Goal: Task Accomplishment & Management: Manage account settings

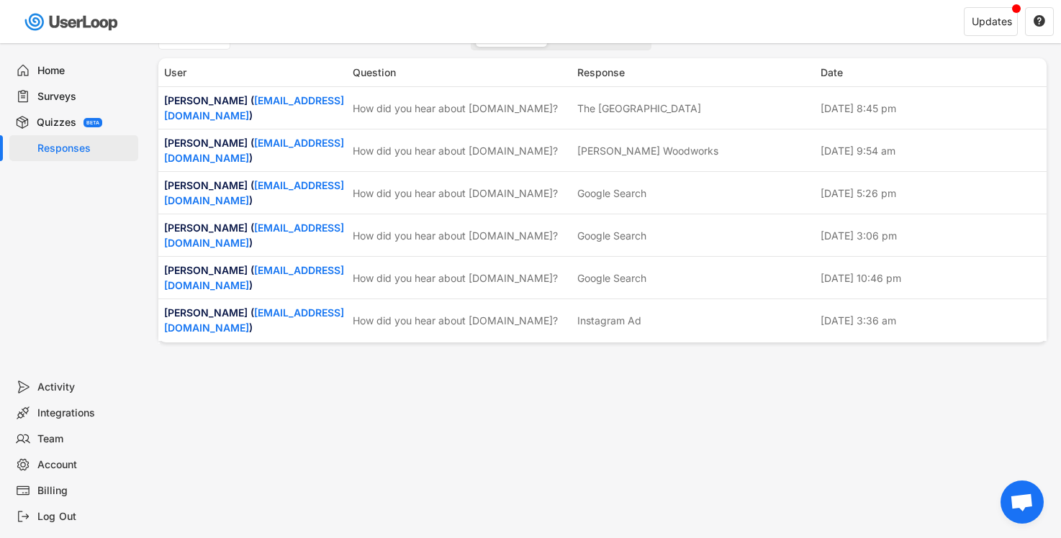
scroll to position [38, 0]
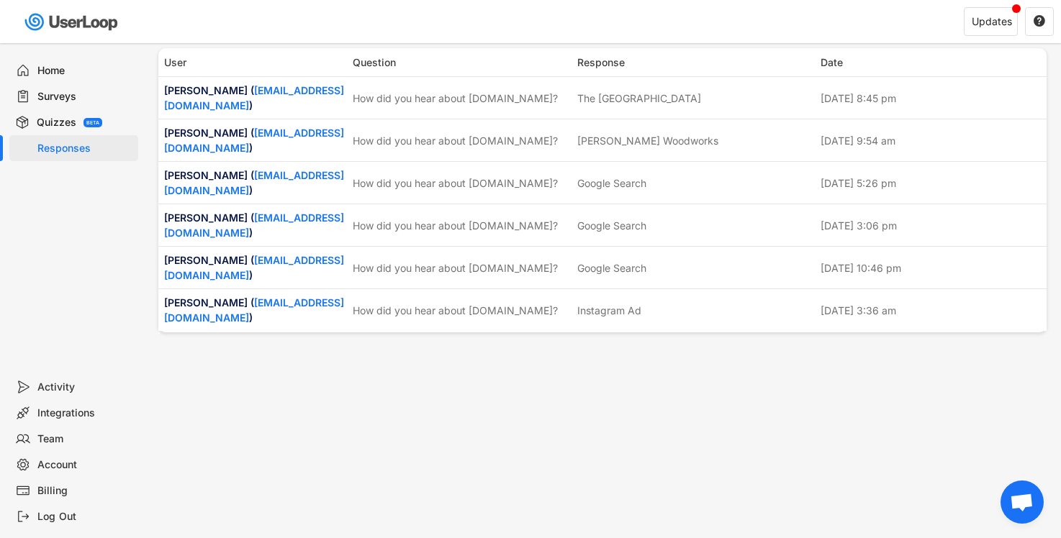
click at [60, 73] on div "Home" at bounding box center [84, 71] width 95 height 14
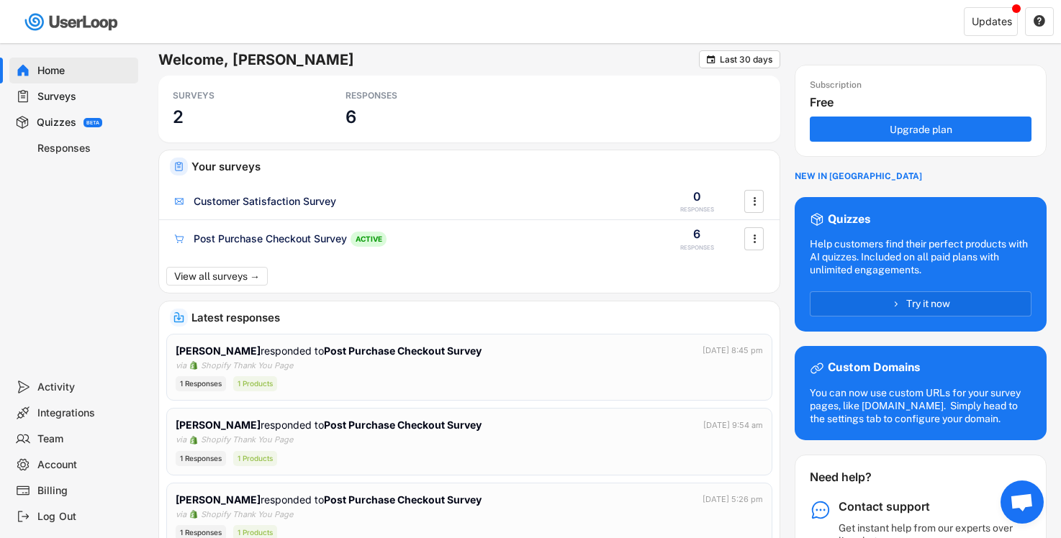
click at [69, 150] on div "Responses" at bounding box center [84, 149] width 95 height 14
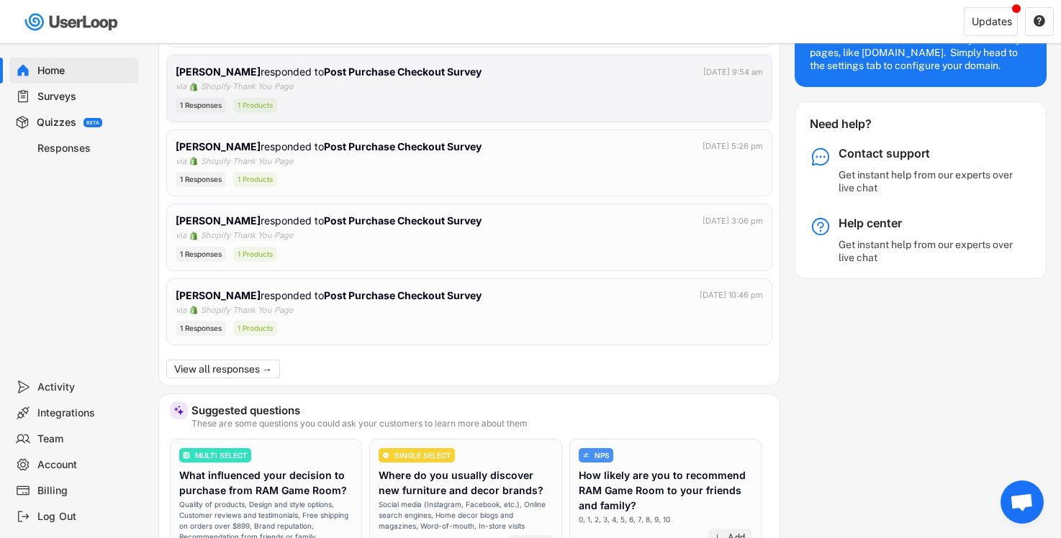
scroll to position [356, 0]
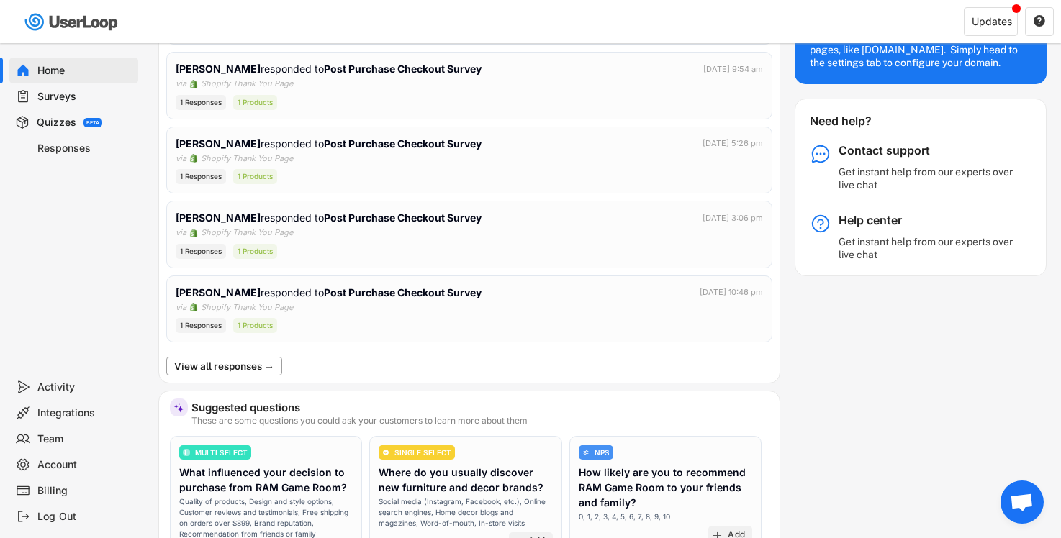
click at [185, 374] on button "View all responses →" at bounding box center [224, 366] width 116 height 19
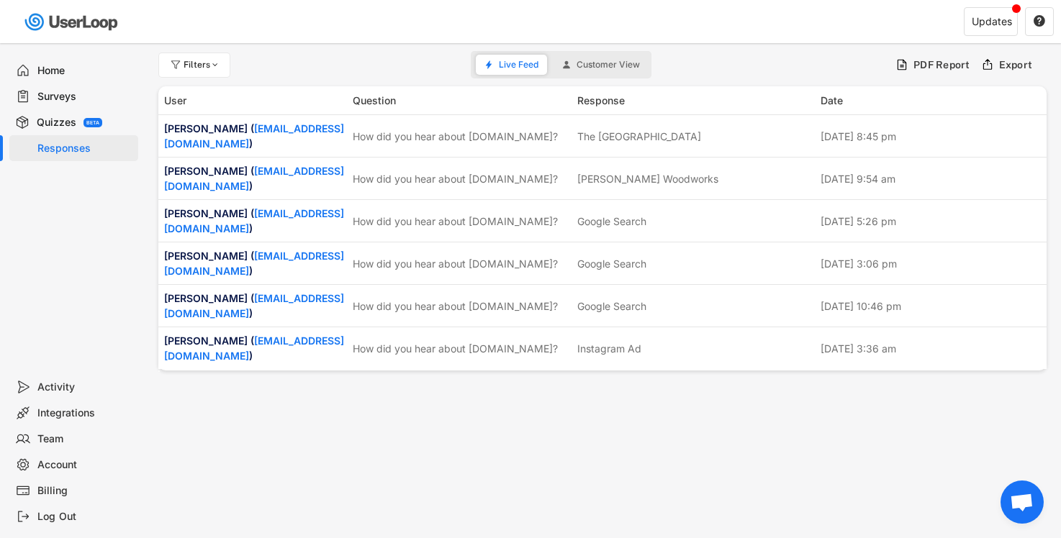
click at [73, 411] on div "Integrations" at bounding box center [84, 414] width 95 height 14
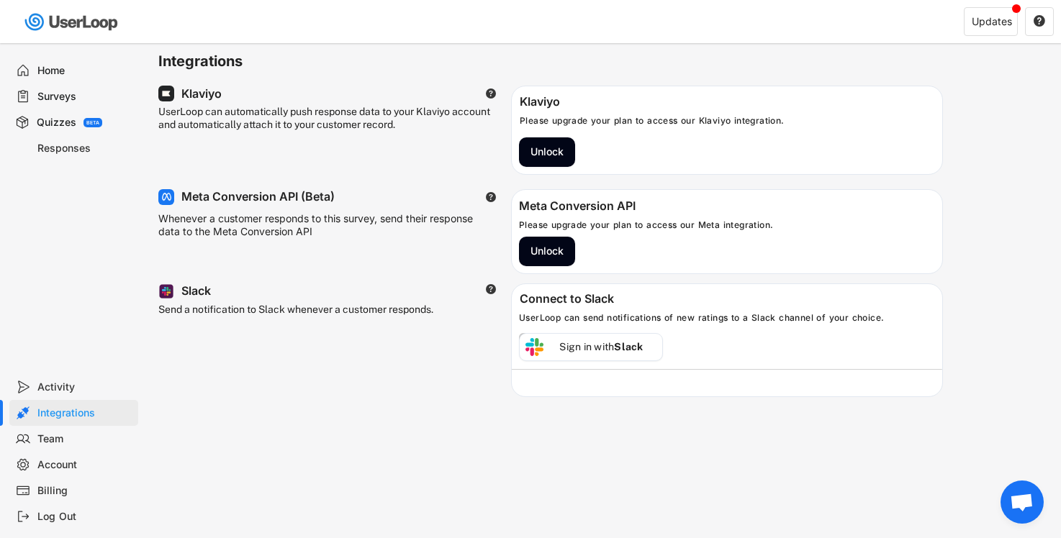
click at [60, 392] on div "Activity" at bounding box center [84, 388] width 95 height 14
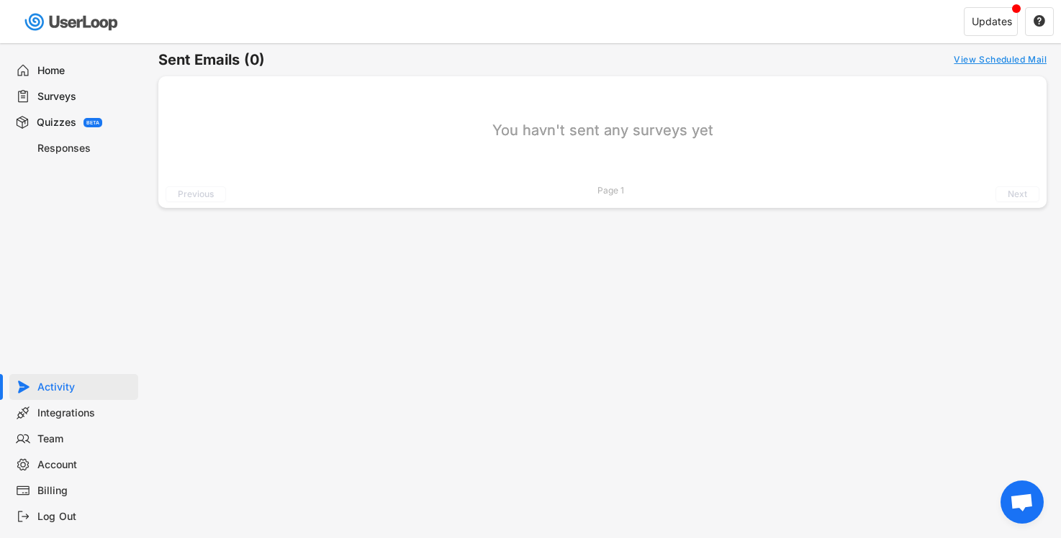
click at [52, 69] on div "Home" at bounding box center [84, 71] width 95 height 14
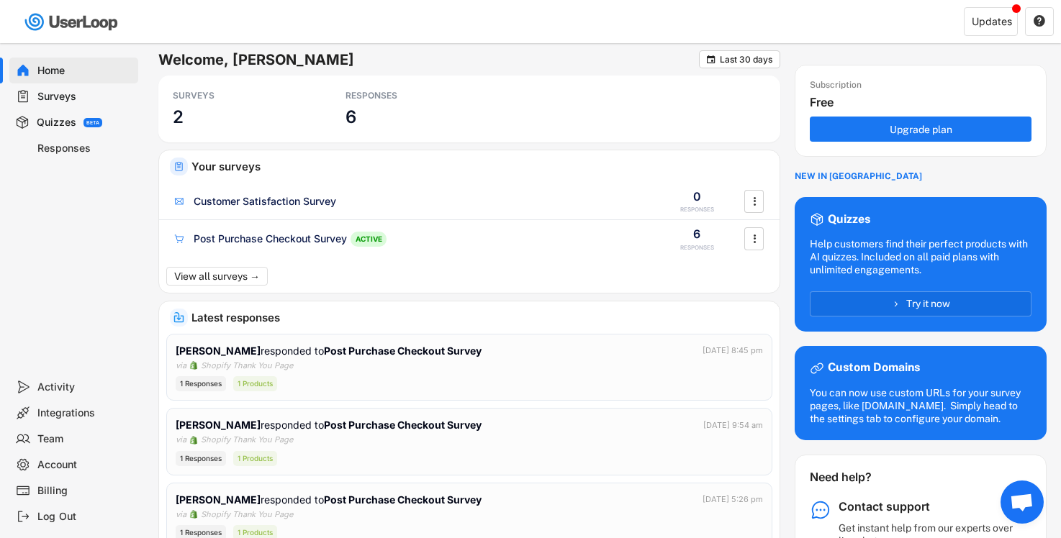
click at [63, 99] on div "Surveys" at bounding box center [84, 97] width 95 height 14
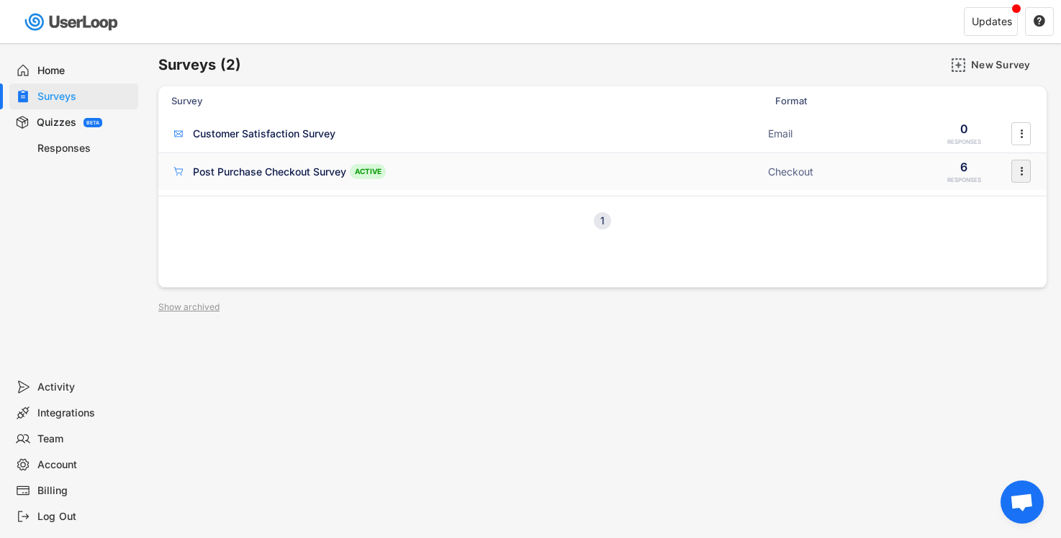
click at [1021, 171] on text "" at bounding box center [1021, 171] width 3 height 15
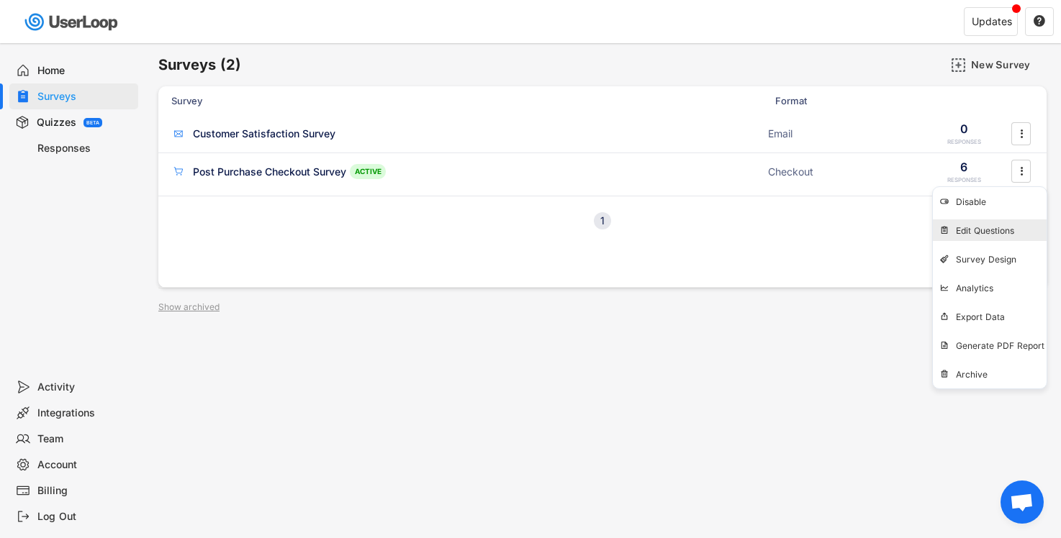
click at [990, 234] on div "Edit Questions" at bounding box center [1001, 231] width 91 height 12
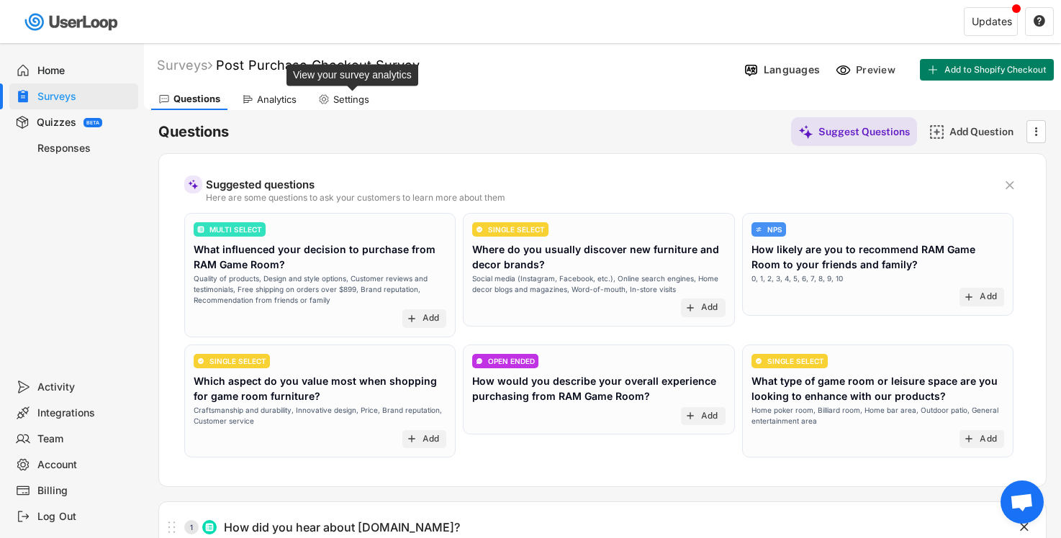
click at [348, 100] on div "Settings" at bounding box center [351, 100] width 36 height 12
select select ""weekly""
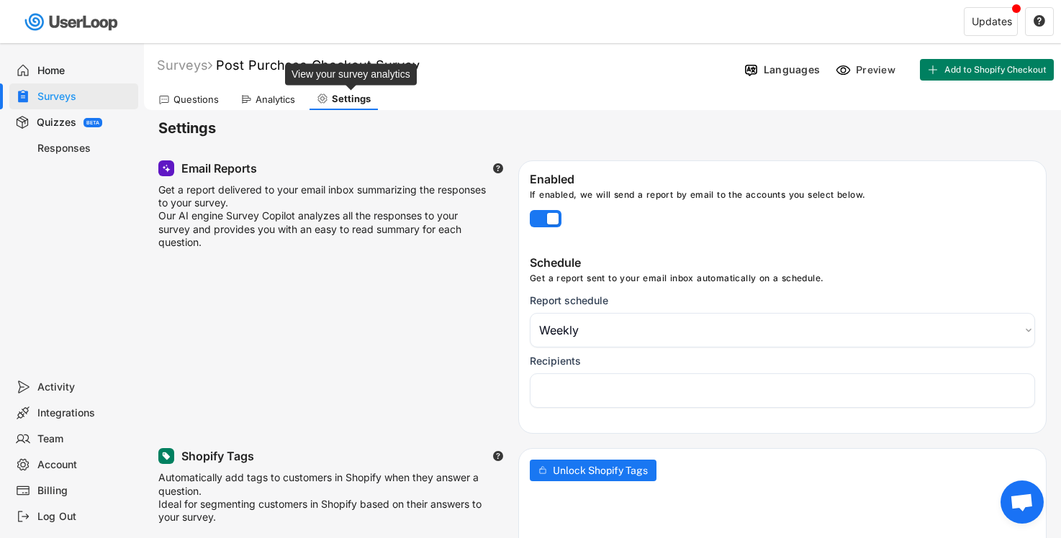
select select "1348695171700984260__LOOKUP__1758134807478x859463138411435900"
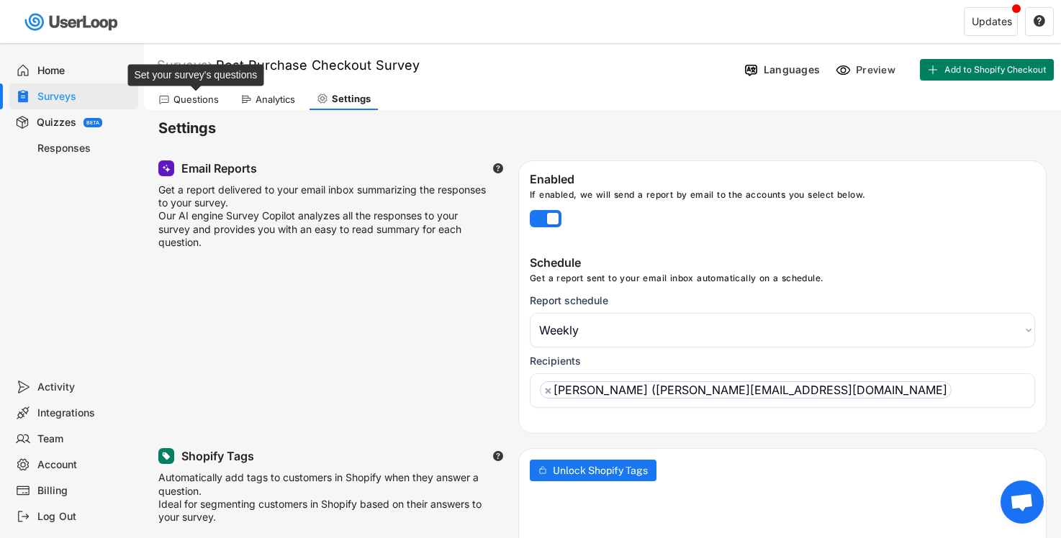
click at [205, 101] on div "Questions" at bounding box center [195, 100] width 45 height 12
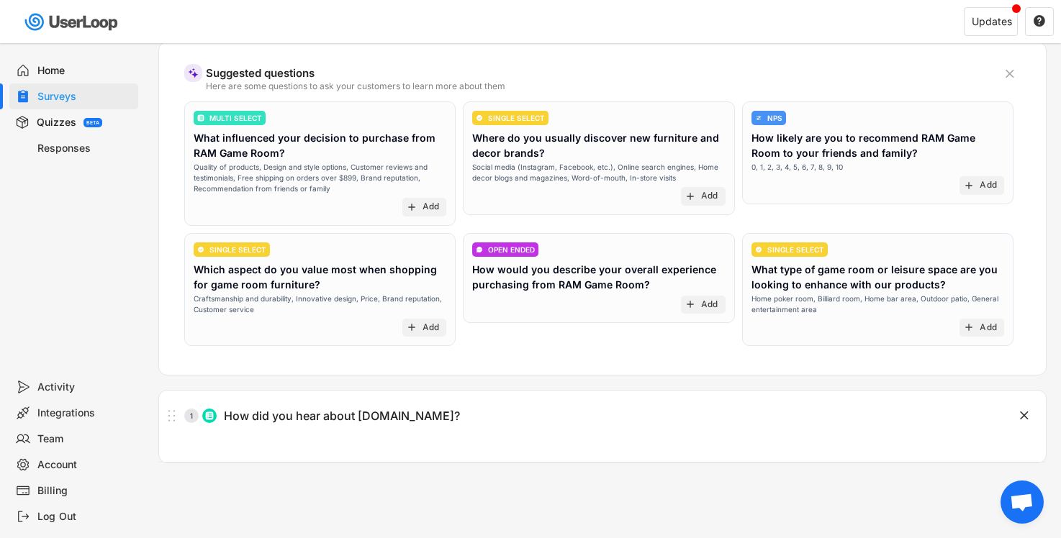
scroll to position [242, 0]
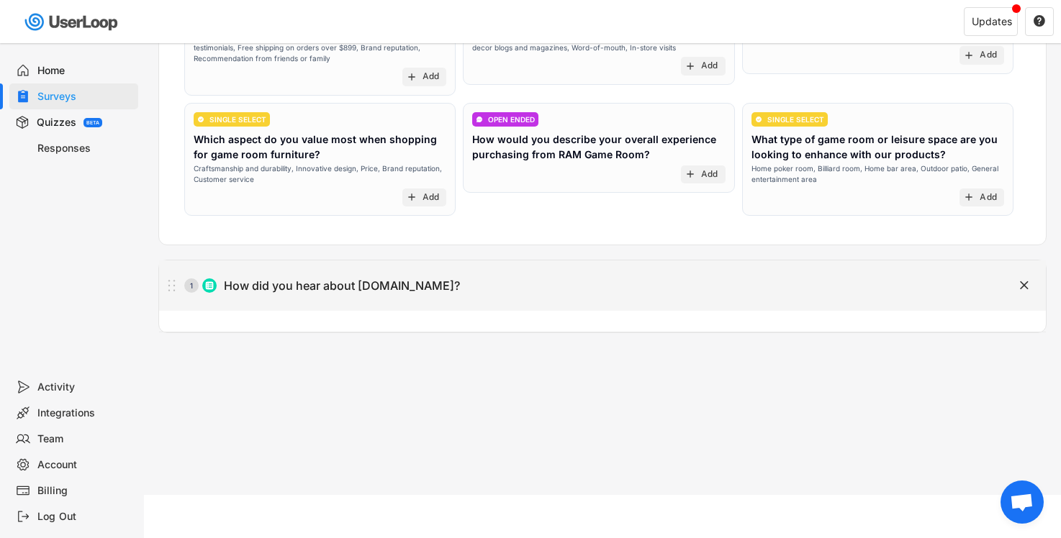
click at [556, 277] on div "1 How did you hear about RAMGAMEROOM.COM?" at bounding box center [566, 285] width 815 height 29
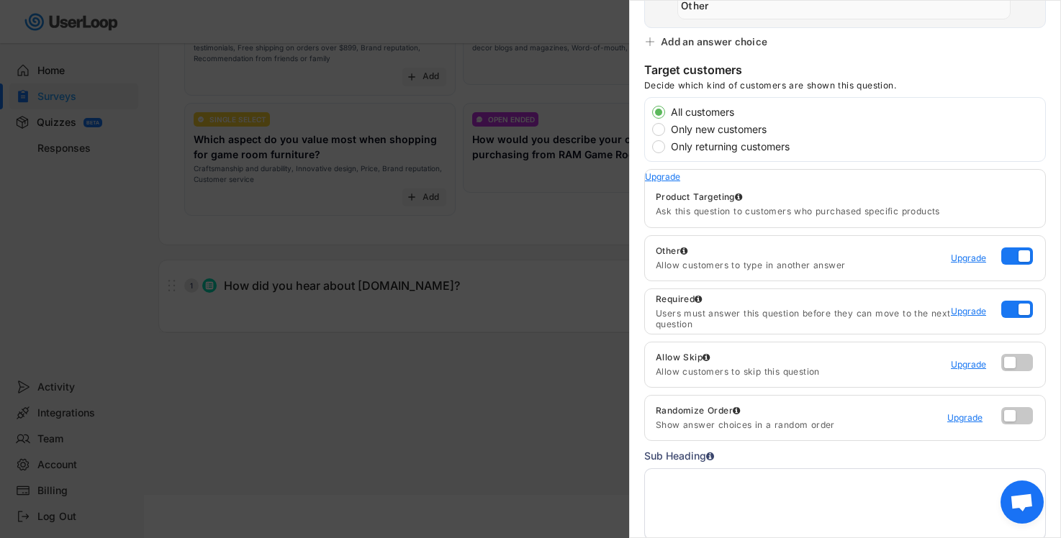
scroll to position [260, 0]
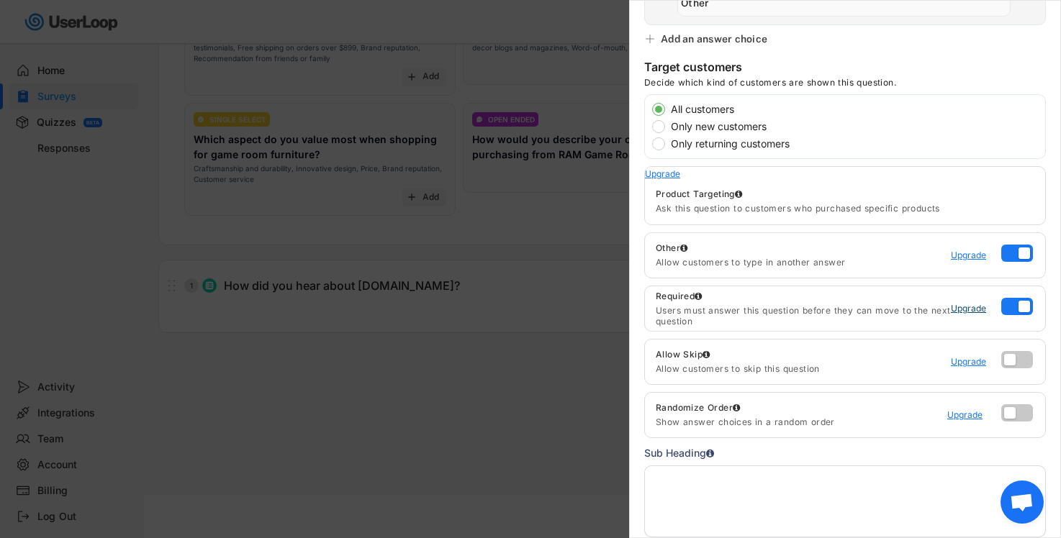
click at [973, 309] on div "Upgrade" at bounding box center [972, 308] width 43 height 9
